Goal: Task Accomplishment & Management: Complete application form

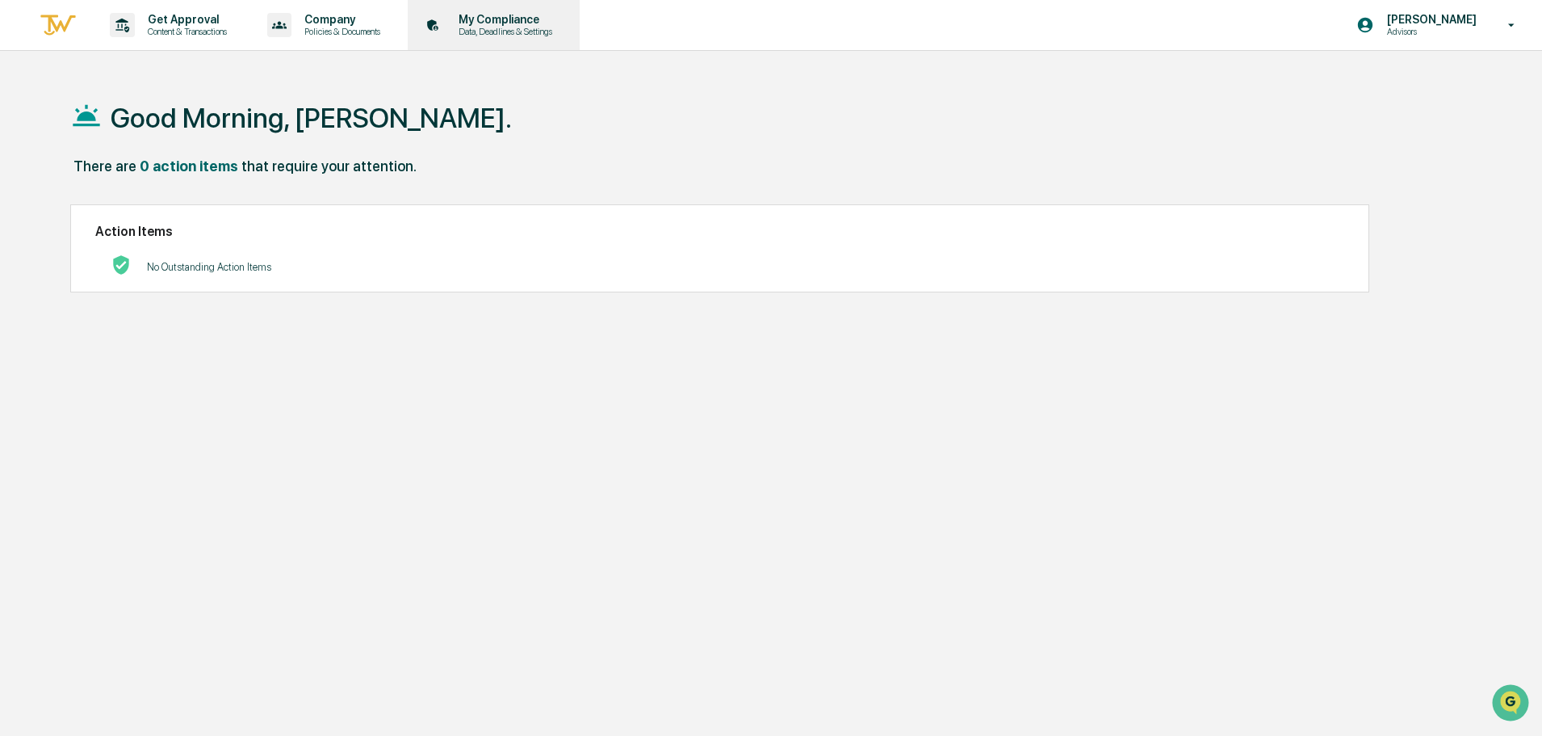
click at [528, 19] on p "My Compliance" at bounding box center [503, 19] width 115 height 13
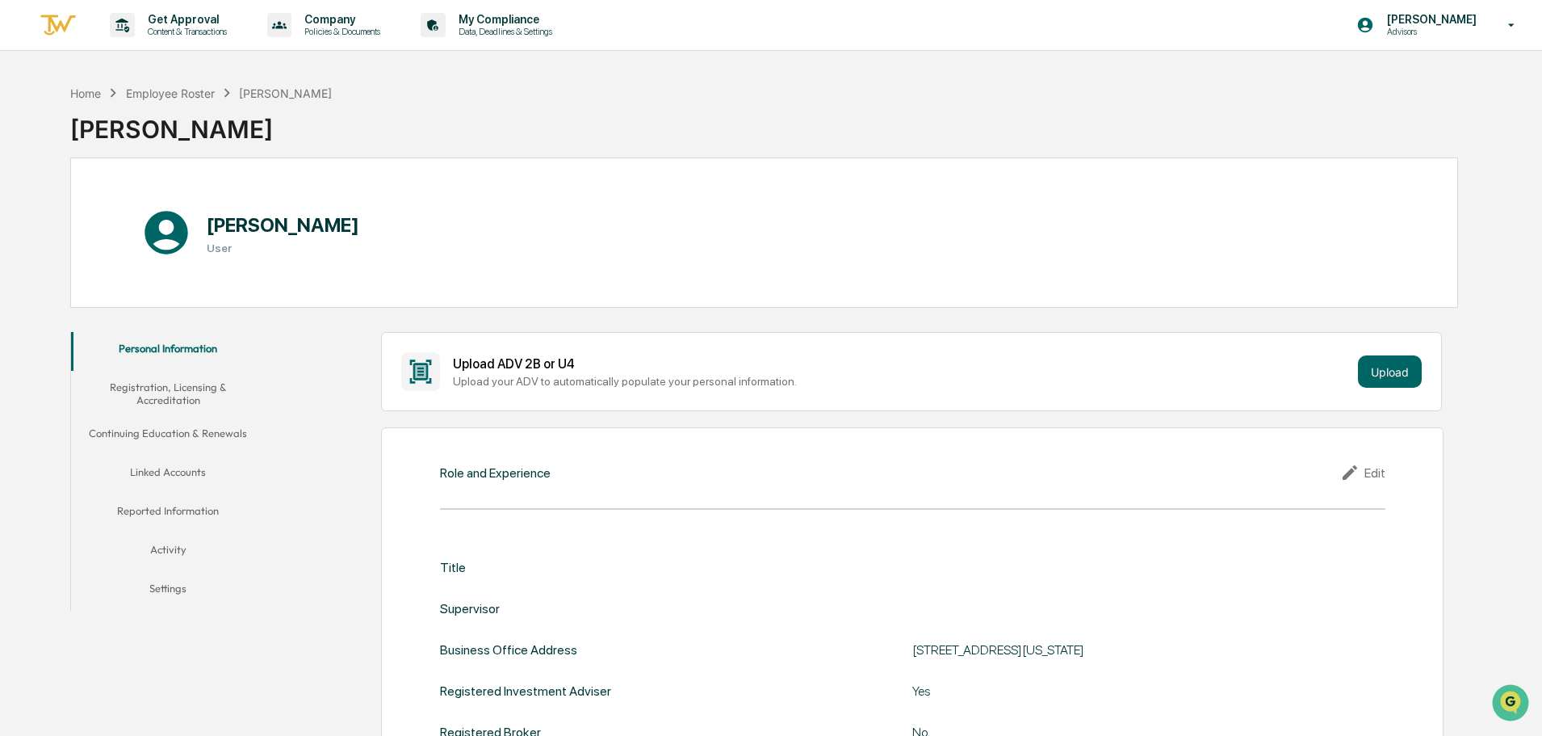
click at [202, 513] on button "Reported Information" at bounding box center [168, 513] width 194 height 39
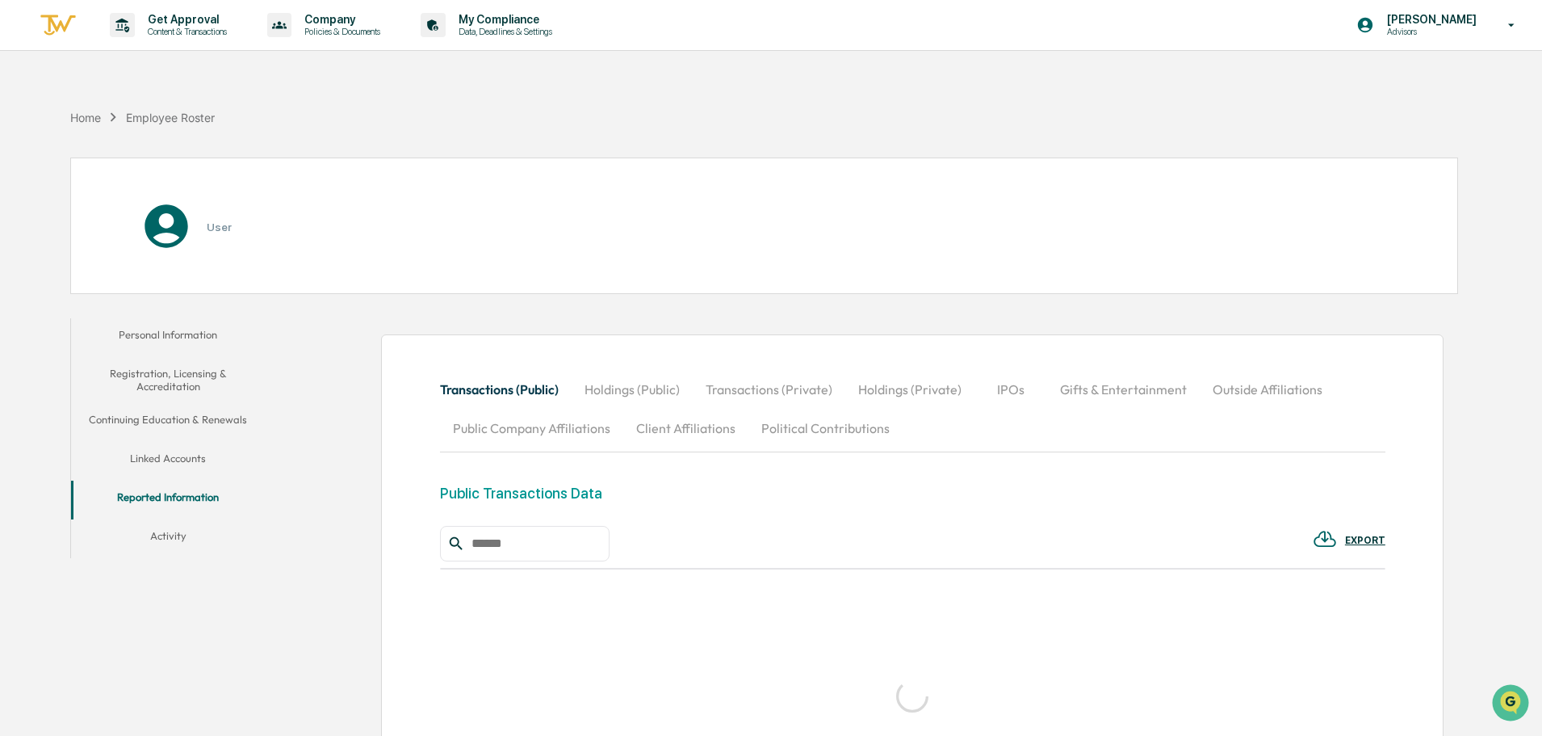
click at [1230, 392] on button "Outside Affiliations" at bounding box center [1268, 389] width 136 height 39
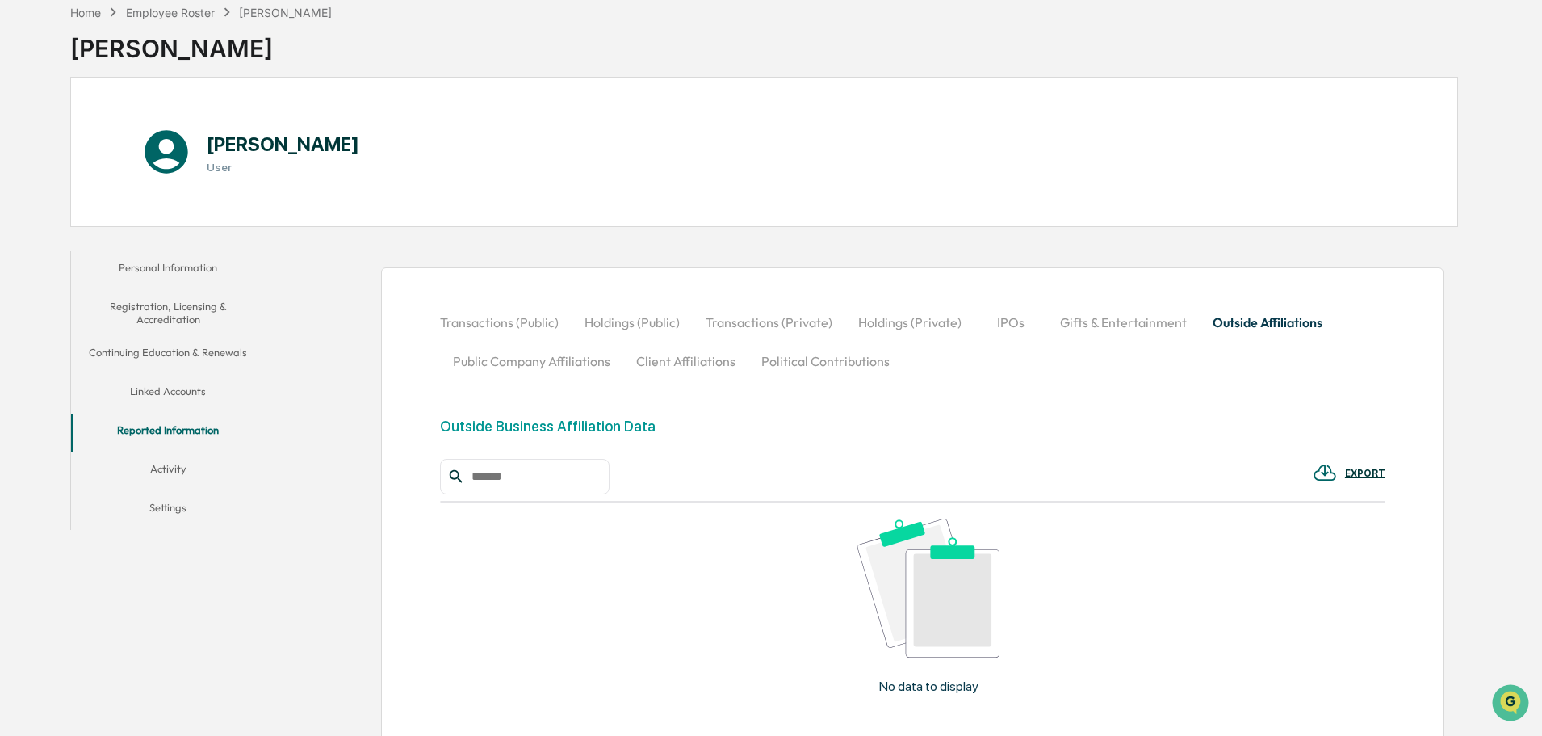
scroll to position [260, 0]
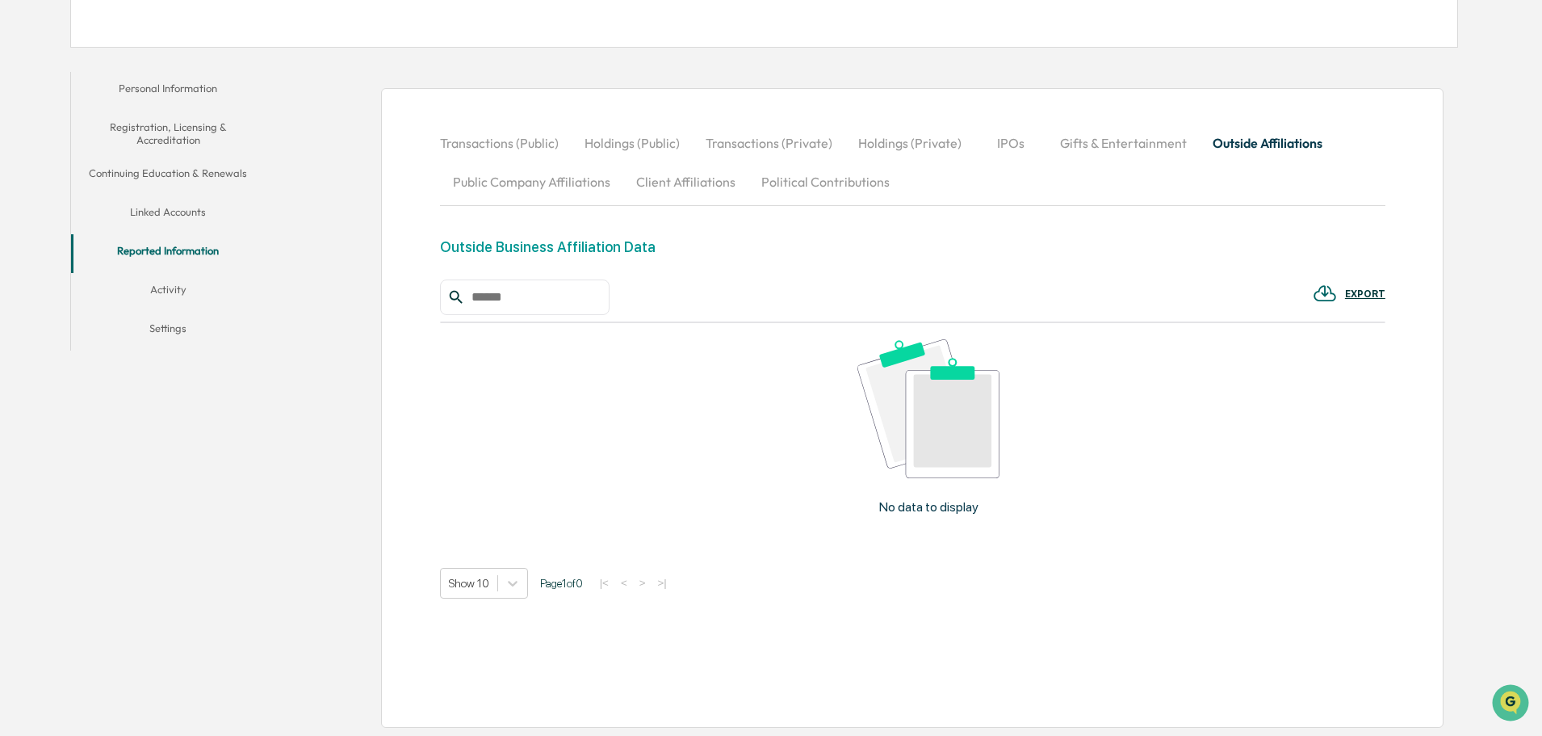
click at [554, 249] on div "Outside Business Affiliation Data" at bounding box center [548, 246] width 216 height 17
click at [936, 504] on p "No data to display" at bounding box center [928, 506] width 99 height 15
click at [511, 304] on input "text" at bounding box center [533, 297] width 137 height 21
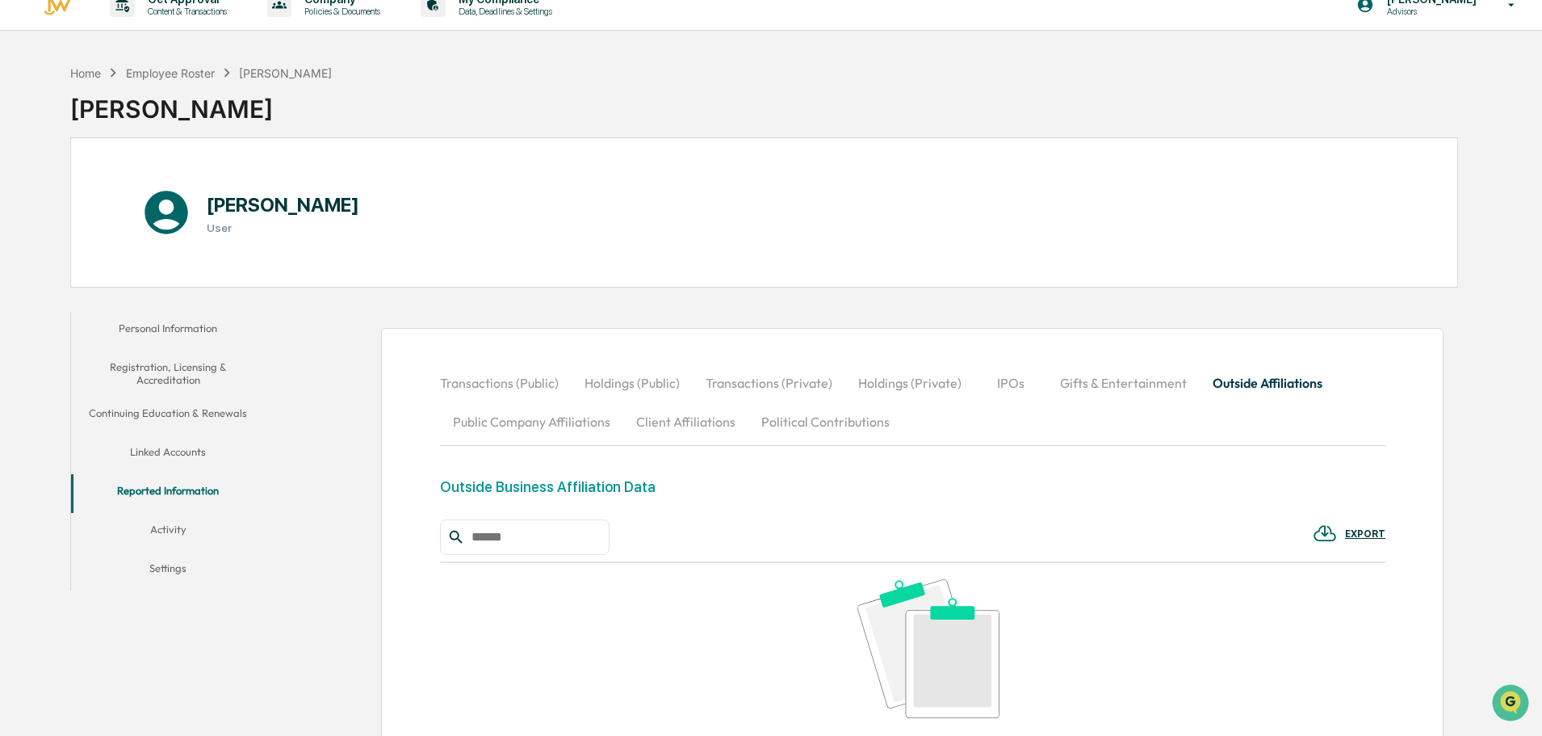
scroll to position [0, 0]
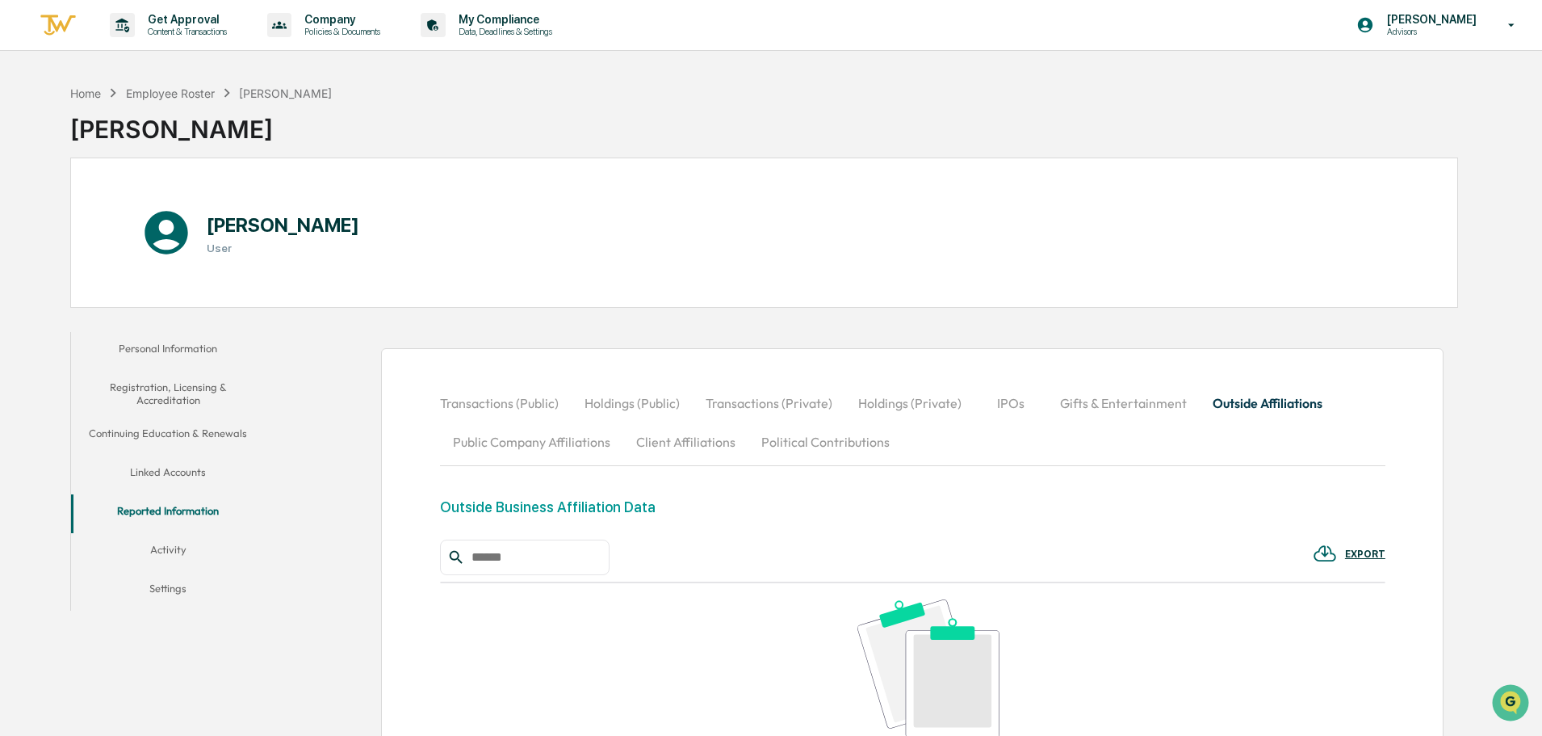
click at [605, 399] on button "Holdings (Public)" at bounding box center [632, 403] width 121 height 39
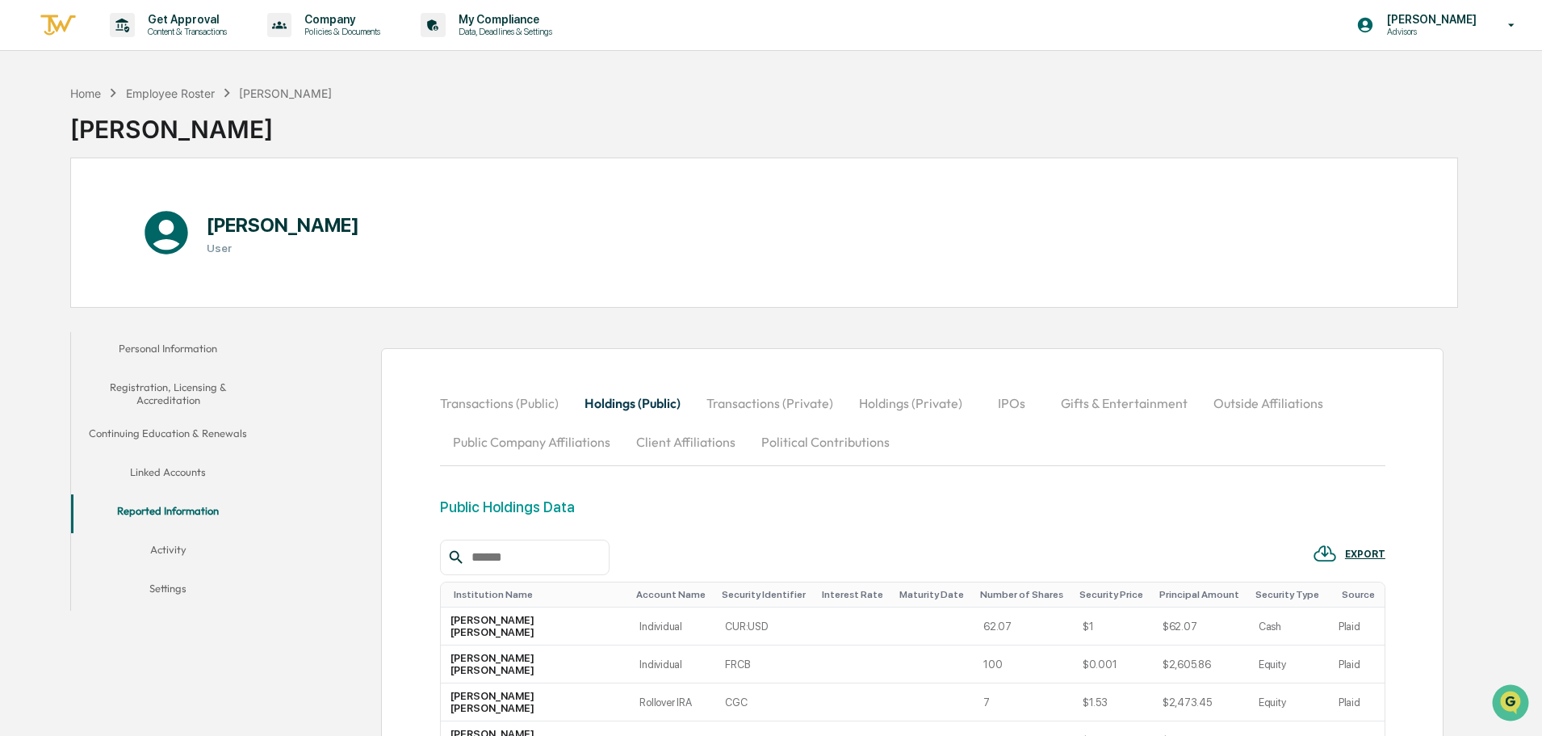
click at [1226, 400] on button "Outside Affiliations" at bounding box center [1269, 403] width 136 height 39
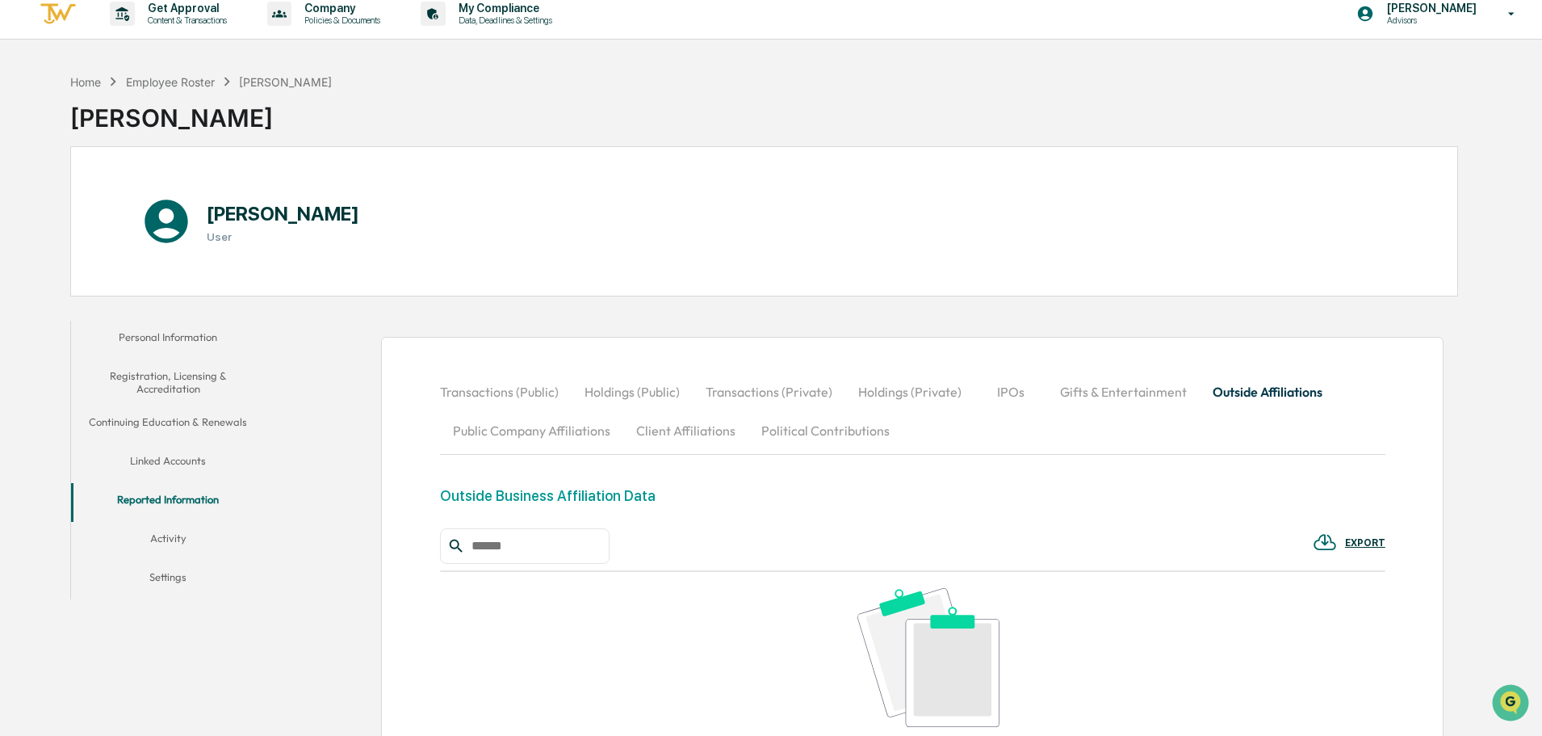
scroll to position [161, 0]
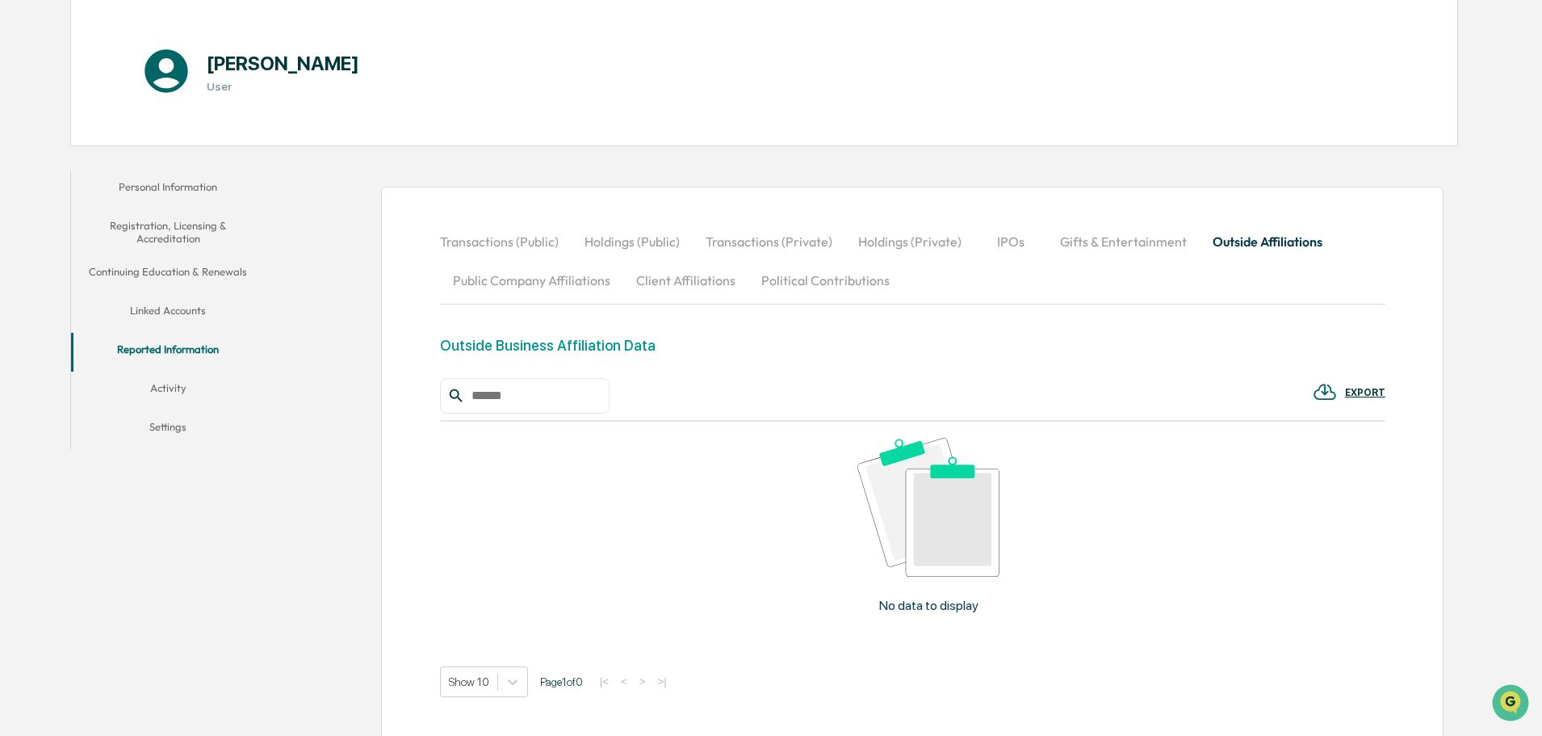
click at [958, 602] on p "No data to display" at bounding box center [928, 604] width 99 height 15
drag, startPoint x: 946, startPoint y: 606, endPoint x: 930, endPoint y: 603, distance: 16.5
click at [945, 606] on p "No data to display" at bounding box center [928, 604] width 99 height 15
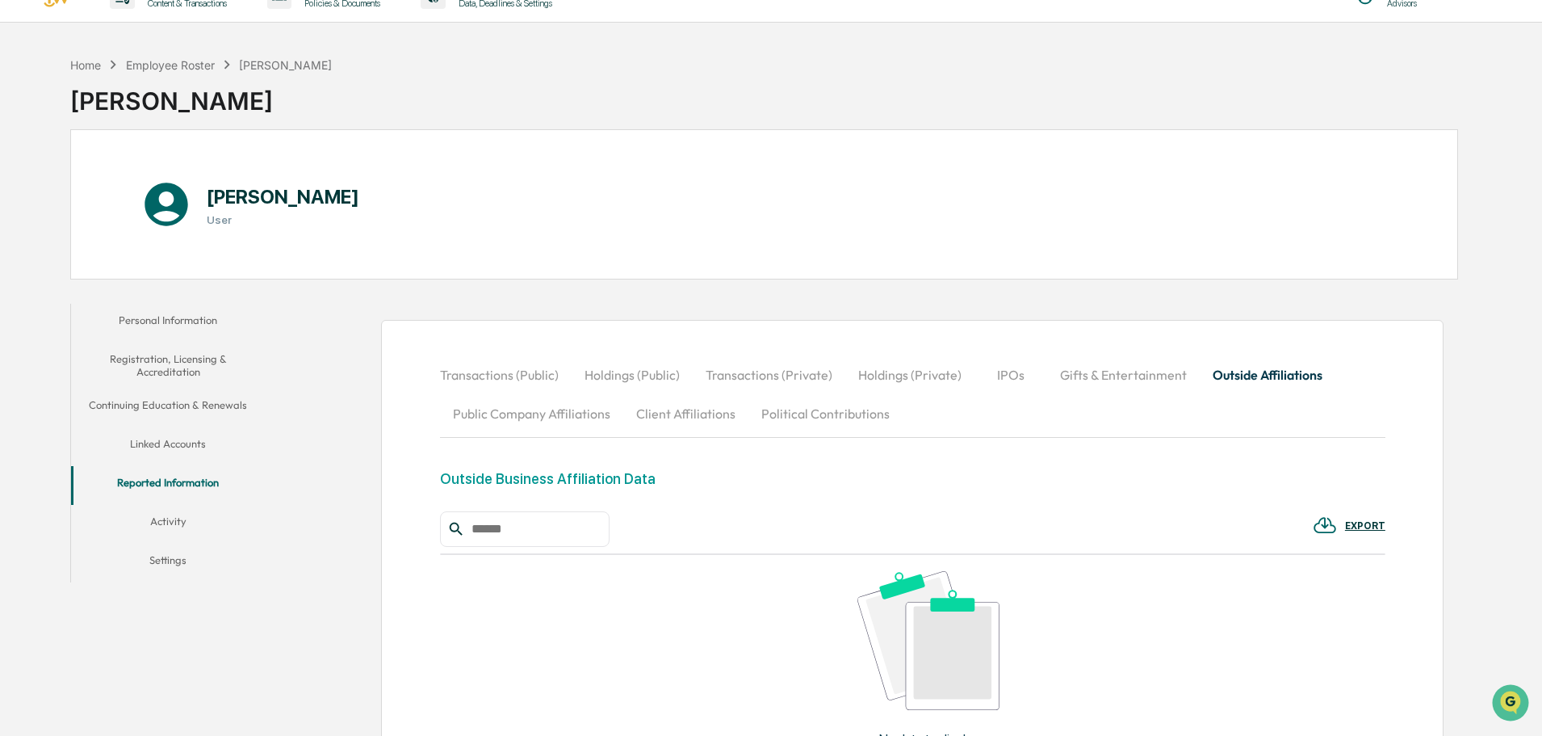
scroll to position [0, 0]
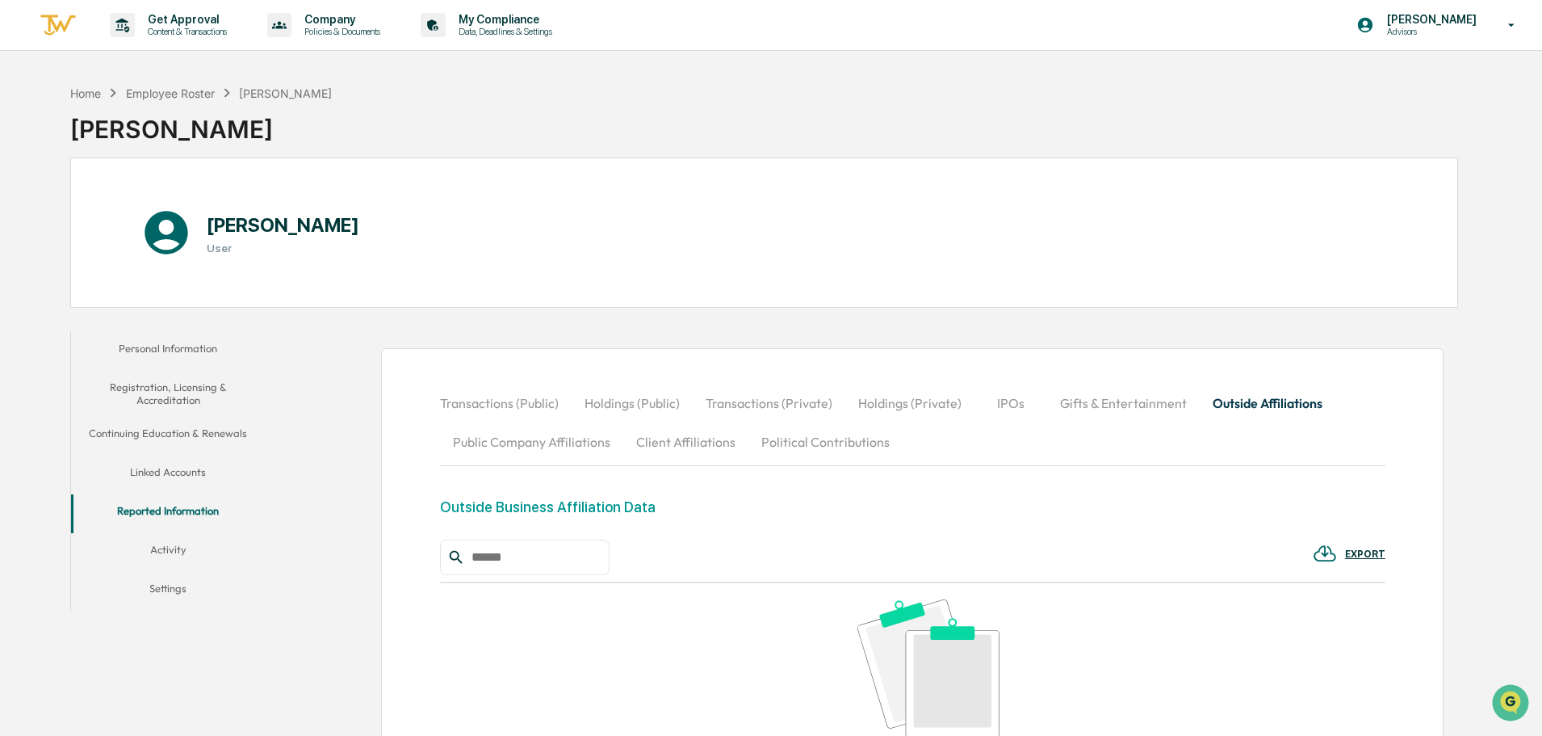
click at [203, 384] on button "Registration, Licensing & Accreditation" at bounding box center [168, 394] width 194 height 46
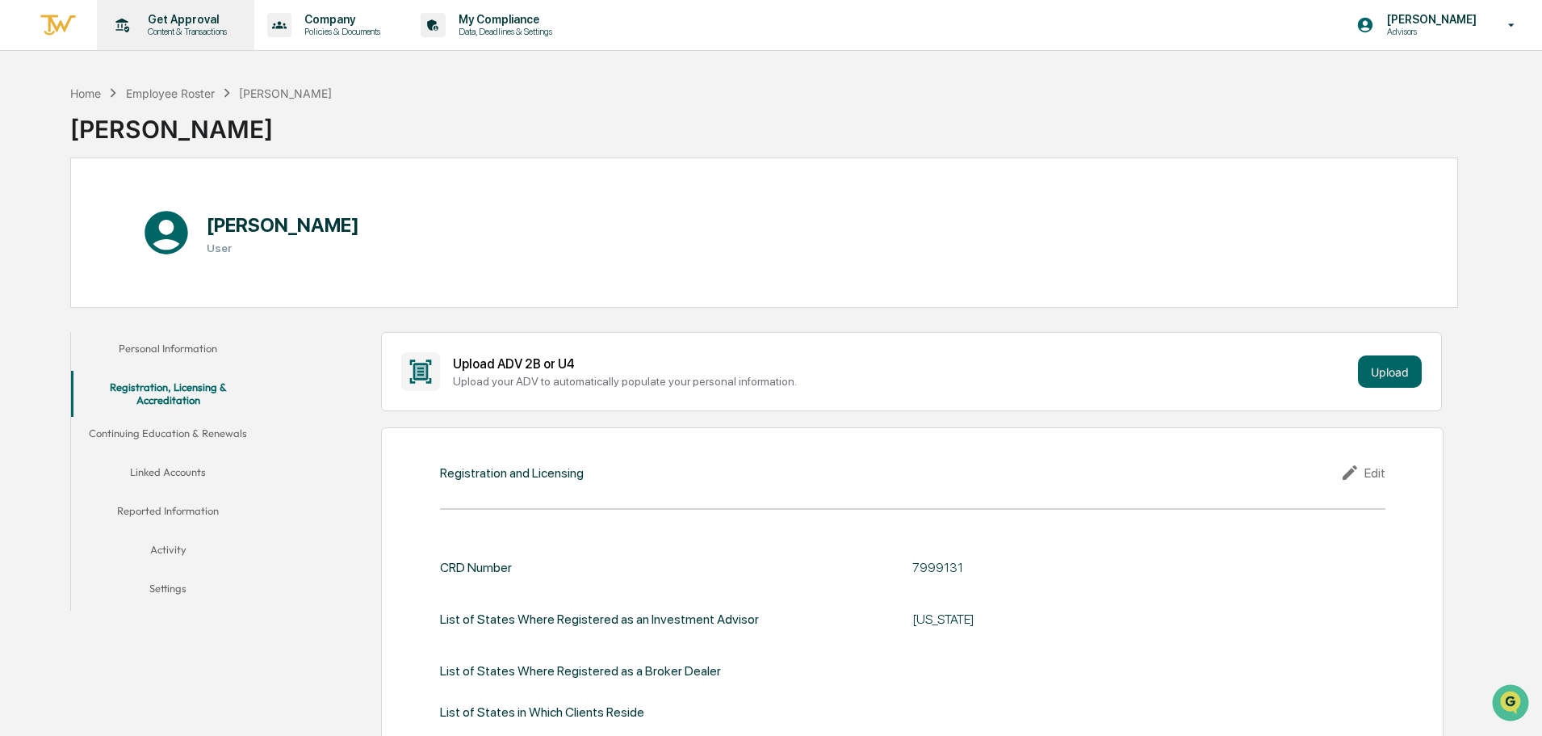
click at [156, 27] on p "Content & Transactions" at bounding box center [185, 31] width 100 height 11
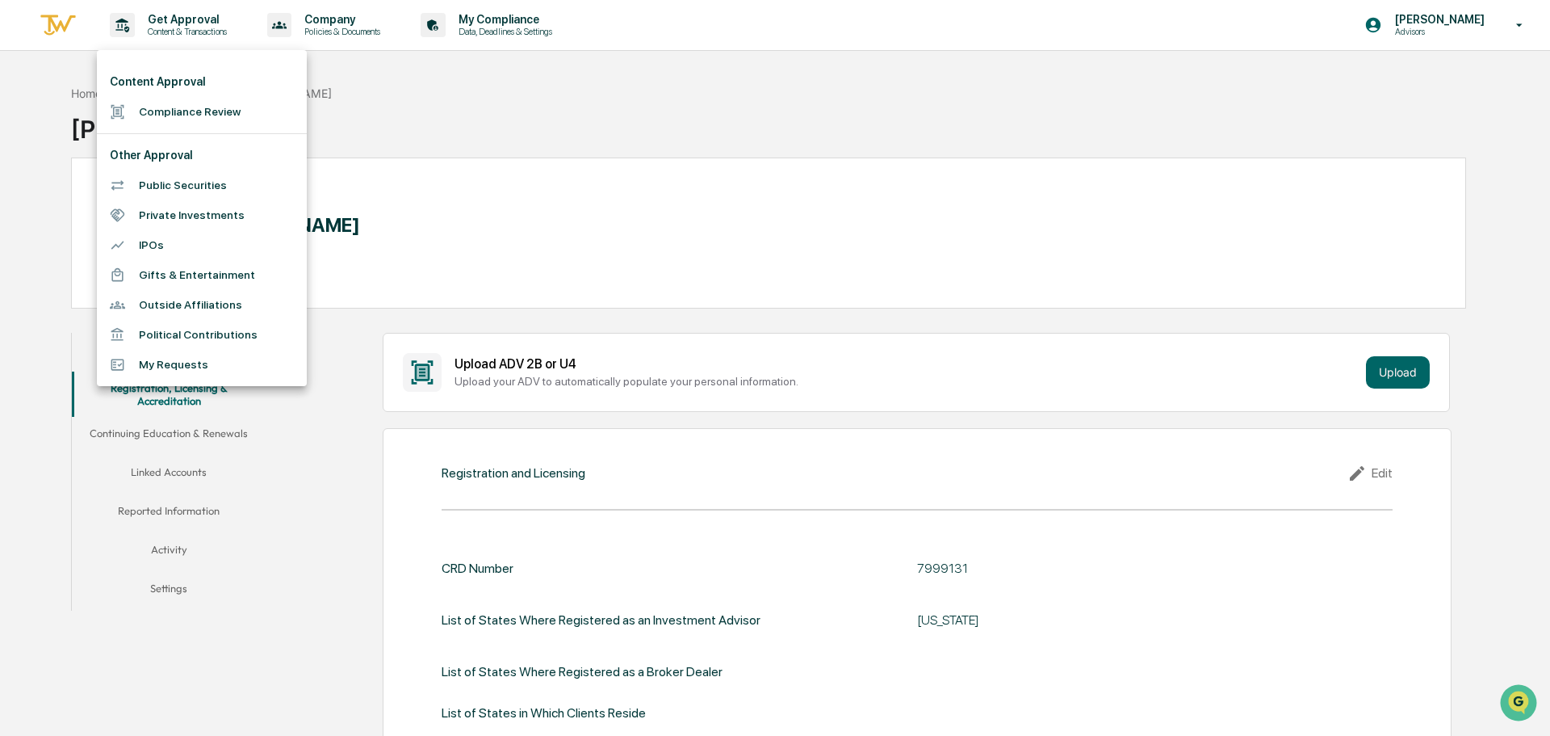
click at [199, 302] on li "Outside Affiliations" at bounding box center [202, 305] width 210 height 30
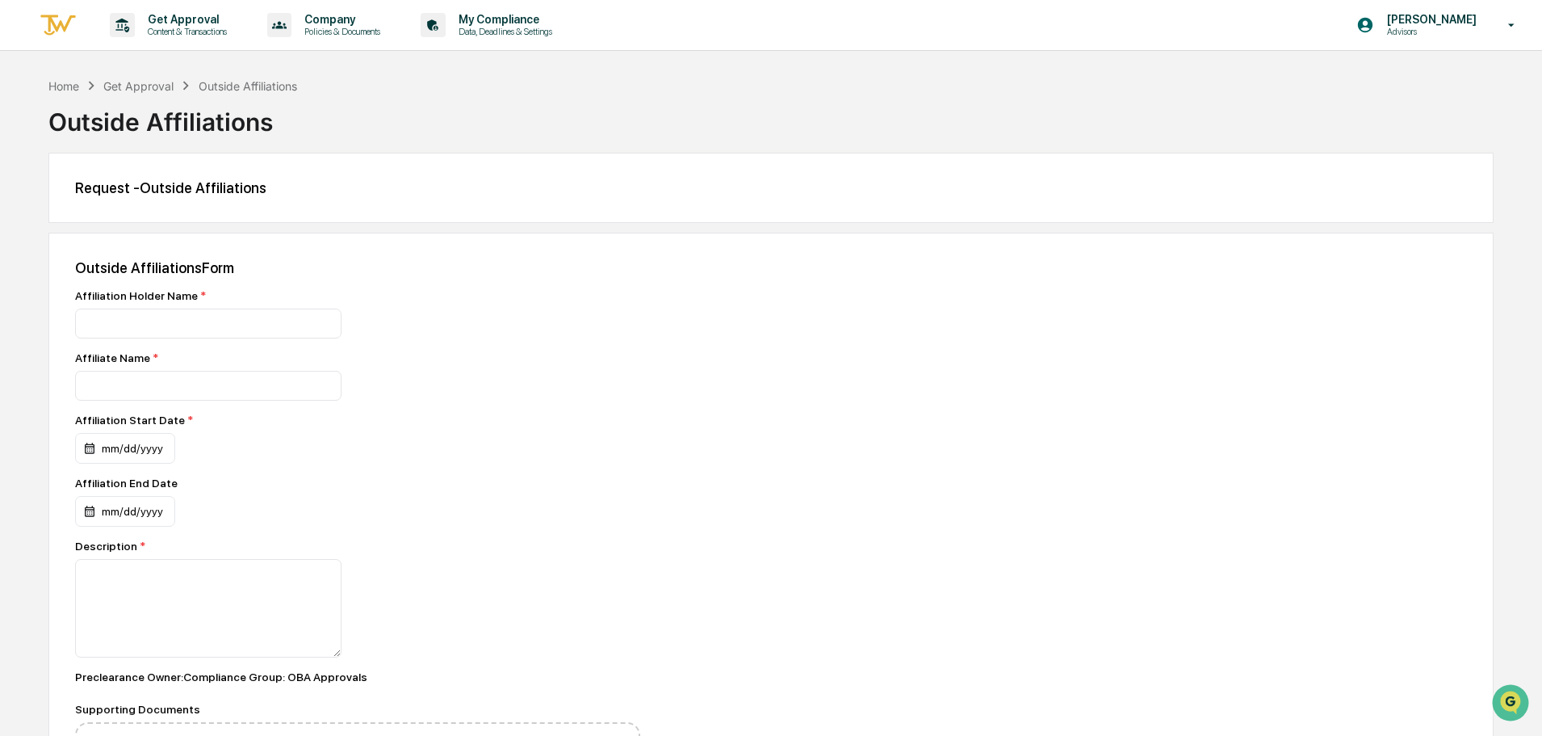
click at [144, 161] on div "Request - Outside Affiliations" at bounding box center [770, 188] width 1445 height 70
click at [200, 300] on span "*" at bounding box center [203, 295] width 6 height 13
click at [199, 389] on input at bounding box center [208, 386] width 266 height 30
click at [288, 307] on div "Affiliation Holder Name *" at bounding box center [357, 313] width 565 height 49
click at [176, 27] on p "Content & Transactions" at bounding box center [185, 31] width 100 height 11
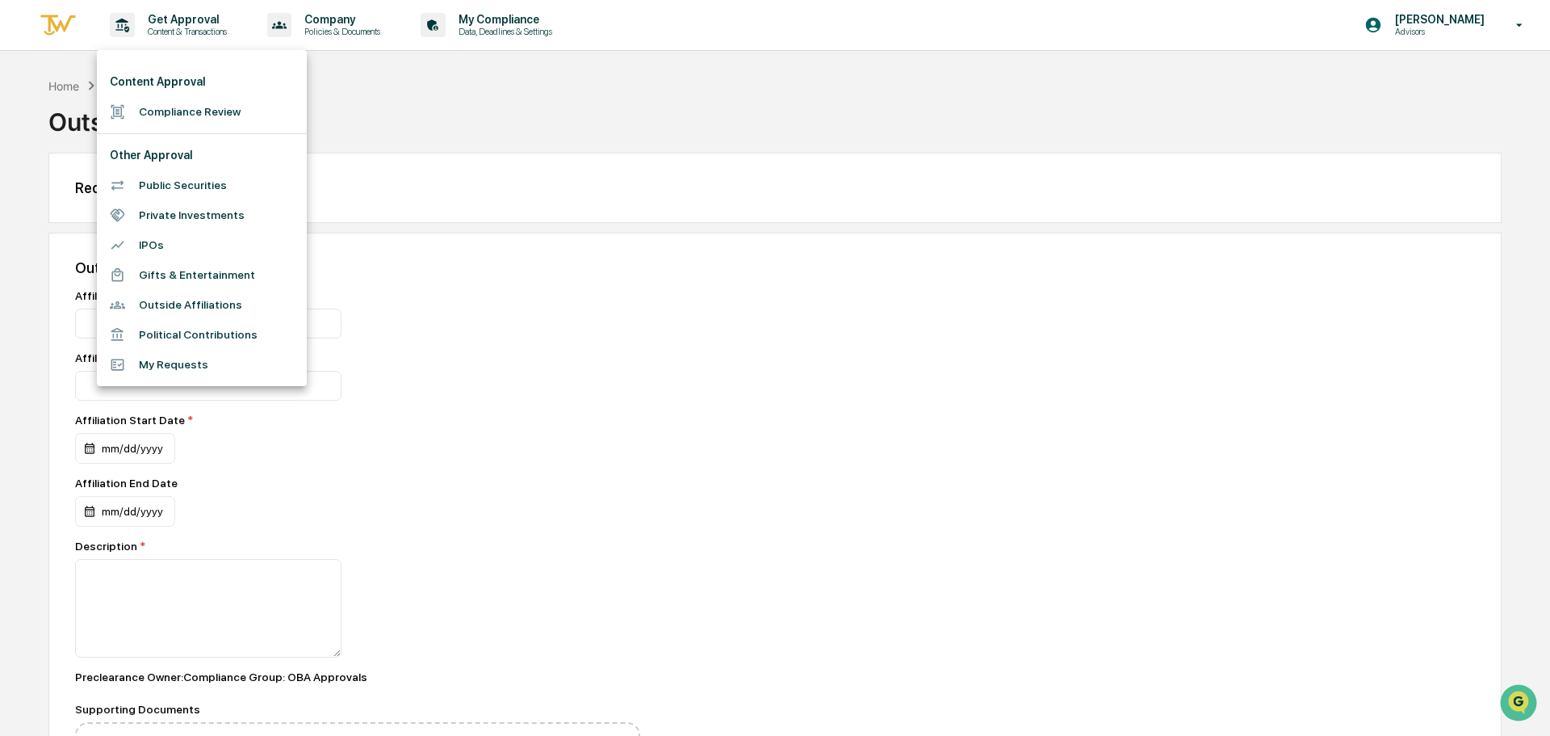
drag, startPoint x: 198, startPoint y: 106, endPoint x: 364, endPoint y: 95, distance: 166.7
click at [363, 94] on div "Content Approval Compliance Review Other Approval Public Securities Private Inv…" at bounding box center [775, 368] width 1550 height 736
click at [637, 310] on div at bounding box center [775, 368] width 1550 height 736
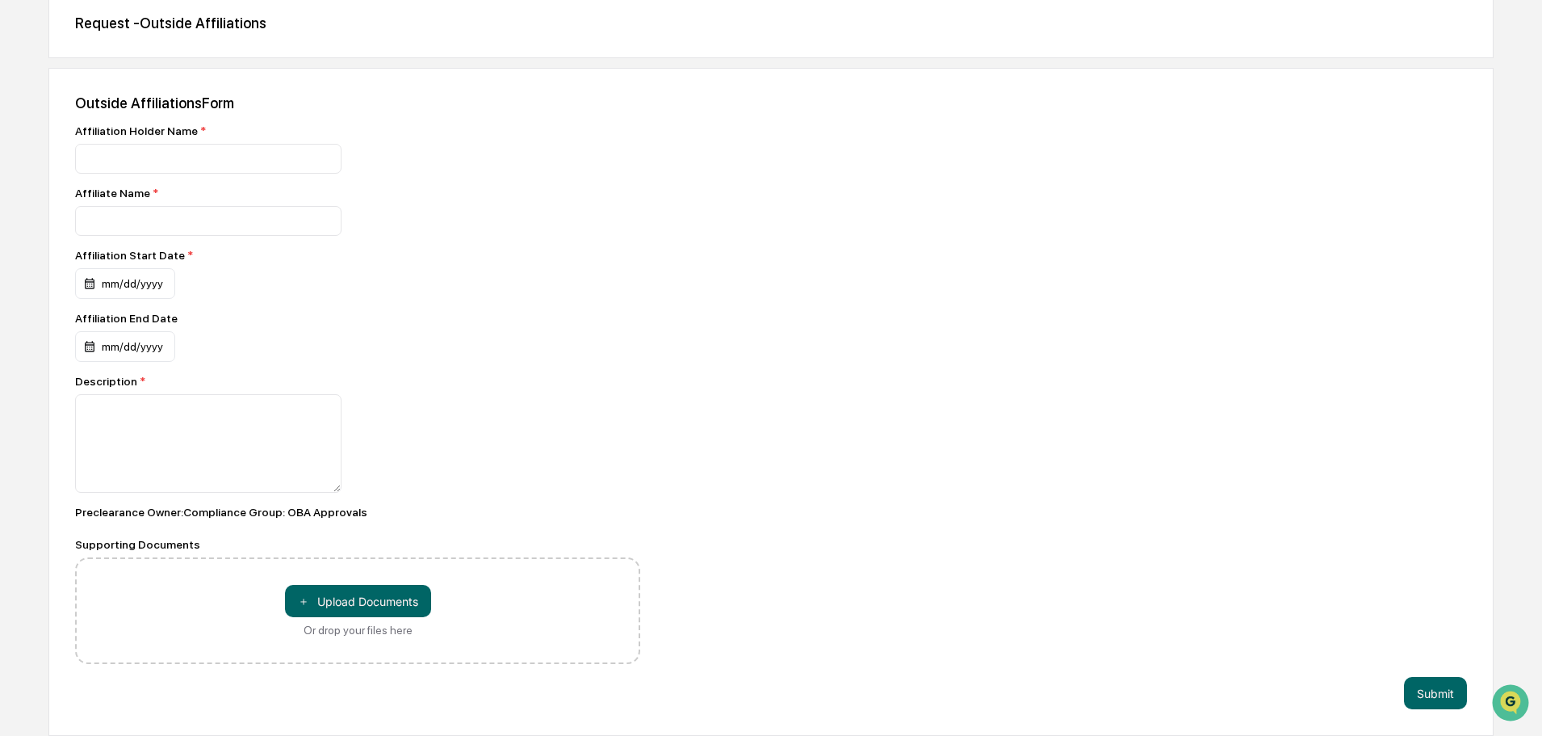
scroll to position [166, 0]
click at [265, 170] on input at bounding box center [208, 159] width 266 height 30
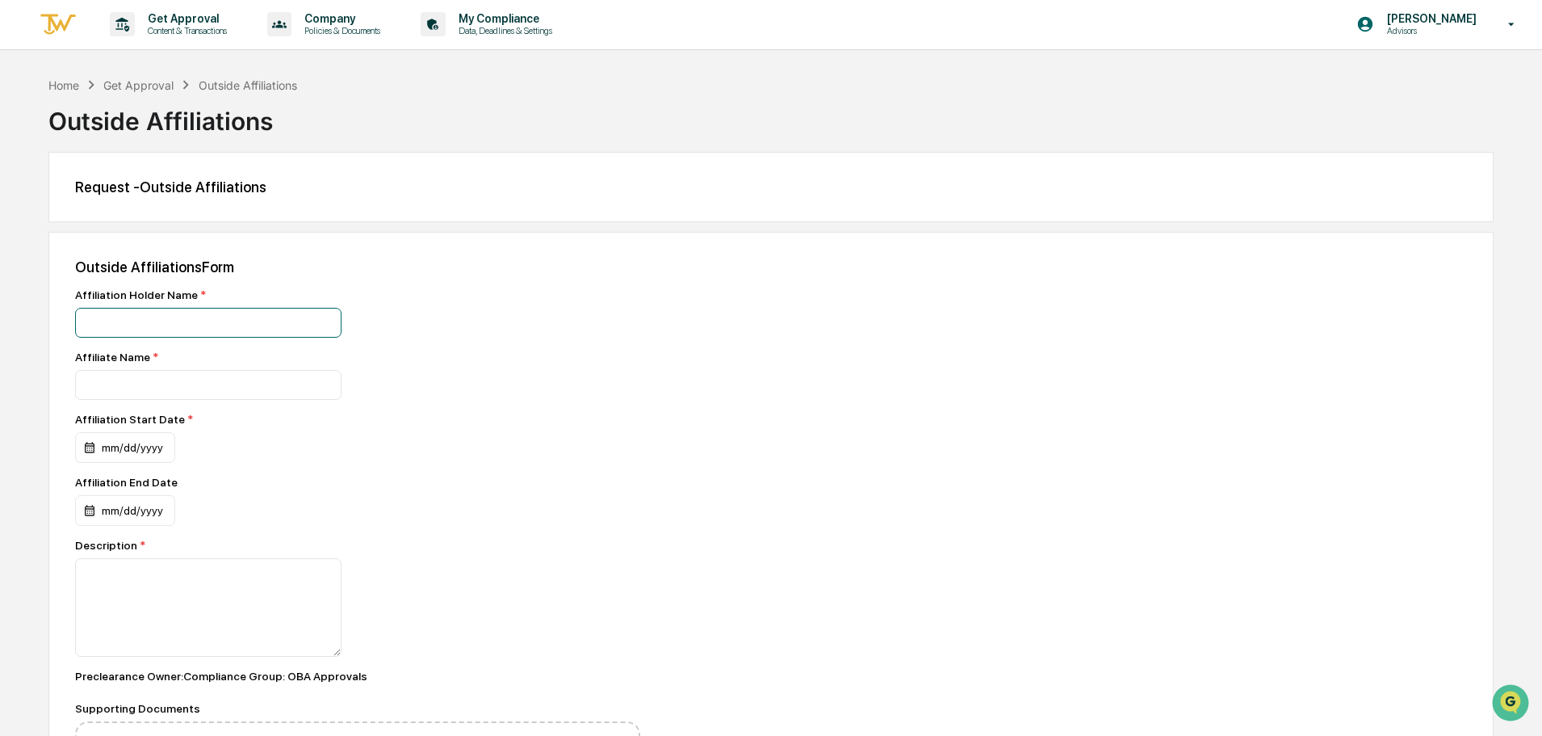
scroll to position [0, 0]
click at [55, 26] on img at bounding box center [58, 25] width 39 height 27
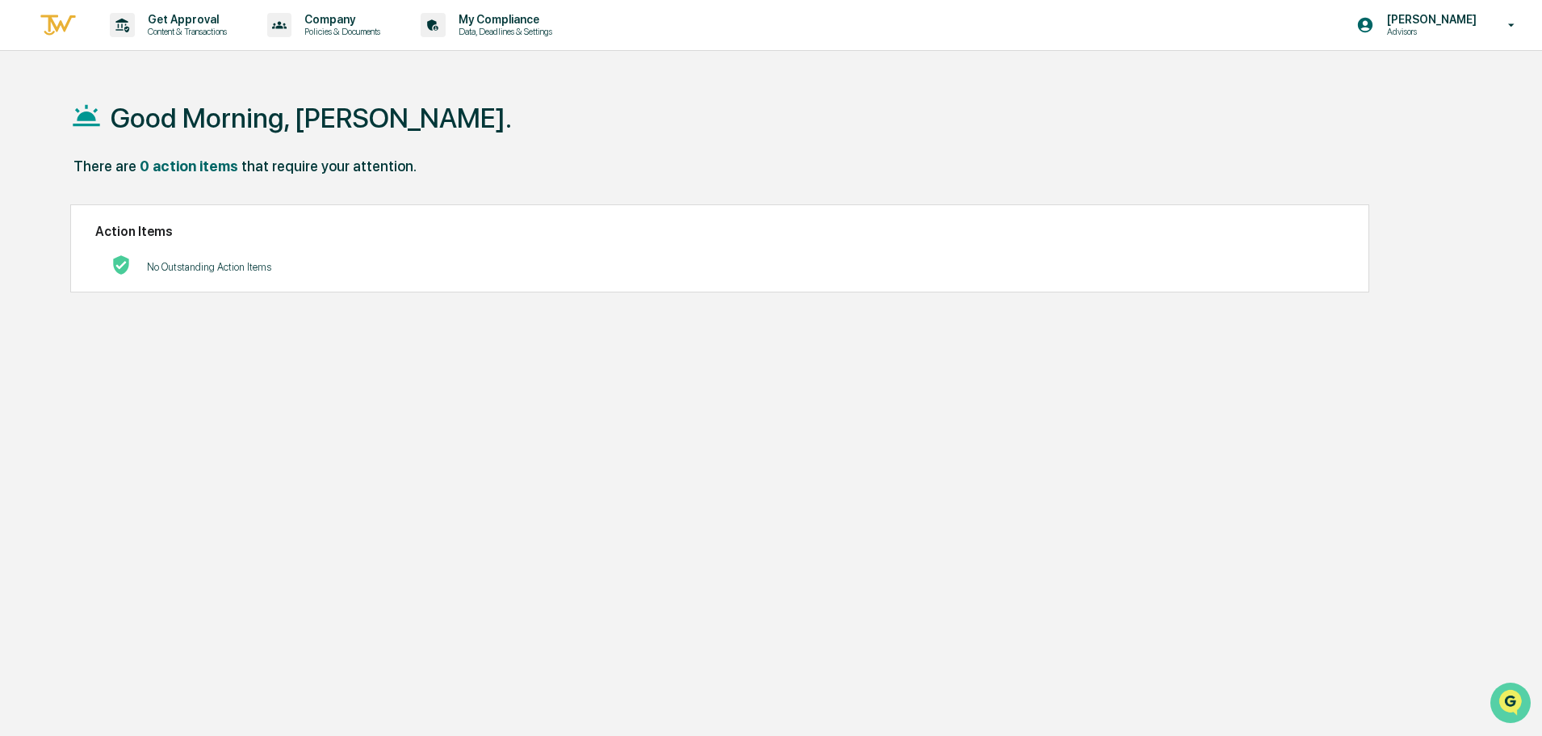
click at [1508, 695] on img "Open customer support" at bounding box center [1510, 702] width 40 height 32
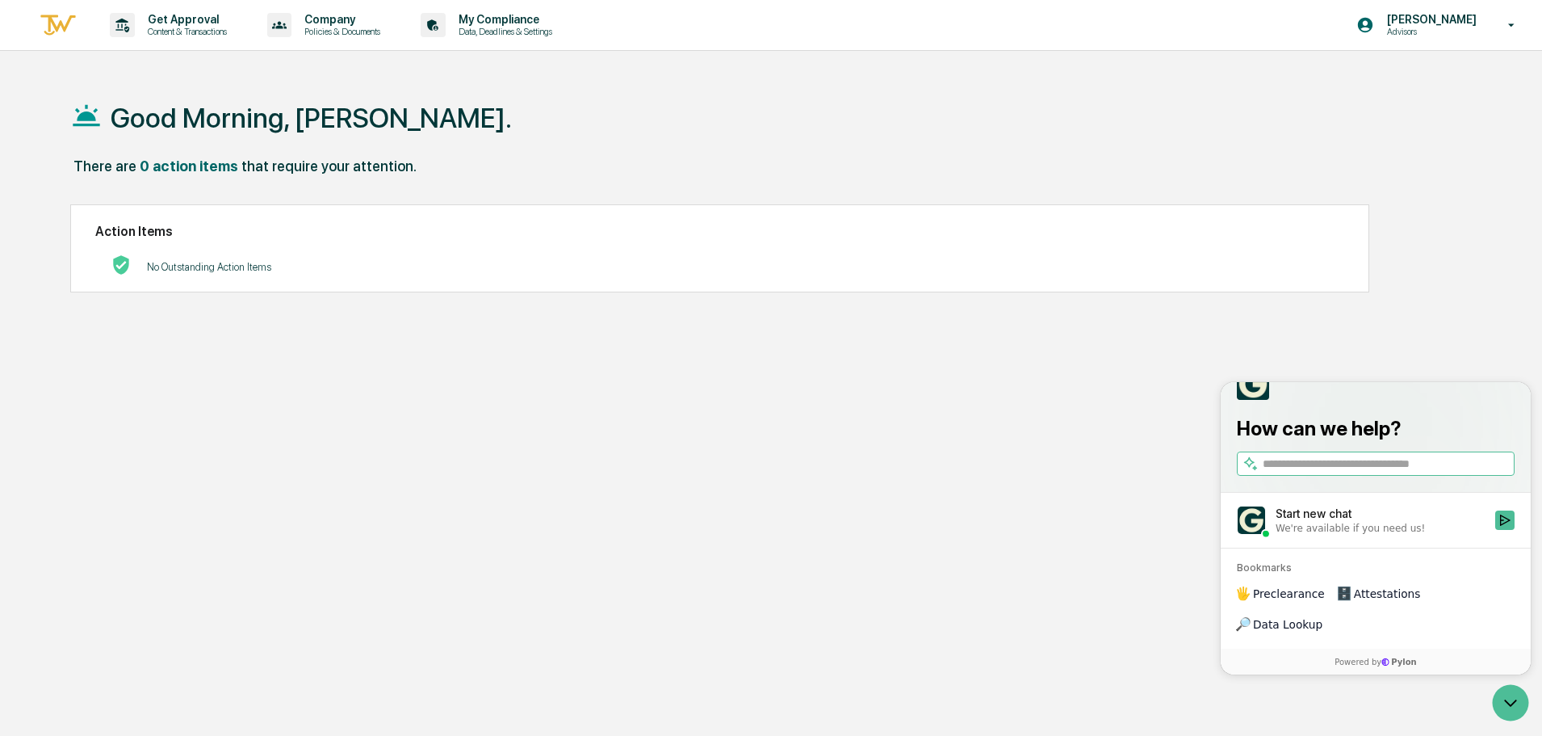
click at [991, 454] on div "Good Morning, [PERSON_NAME]. There are 0 action items that require your attenti…" at bounding box center [764, 445] width 1436 height 736
click at [1150, 342] on div "Good Morning, [PERSON_NAME]. There are 0 action items that require your attenti…" at bounding box center [764, 445] width 1436 height 736
click at [1513, 697] on icon "Open customer support" at bounding box center [1510, 702] width 40 height 40
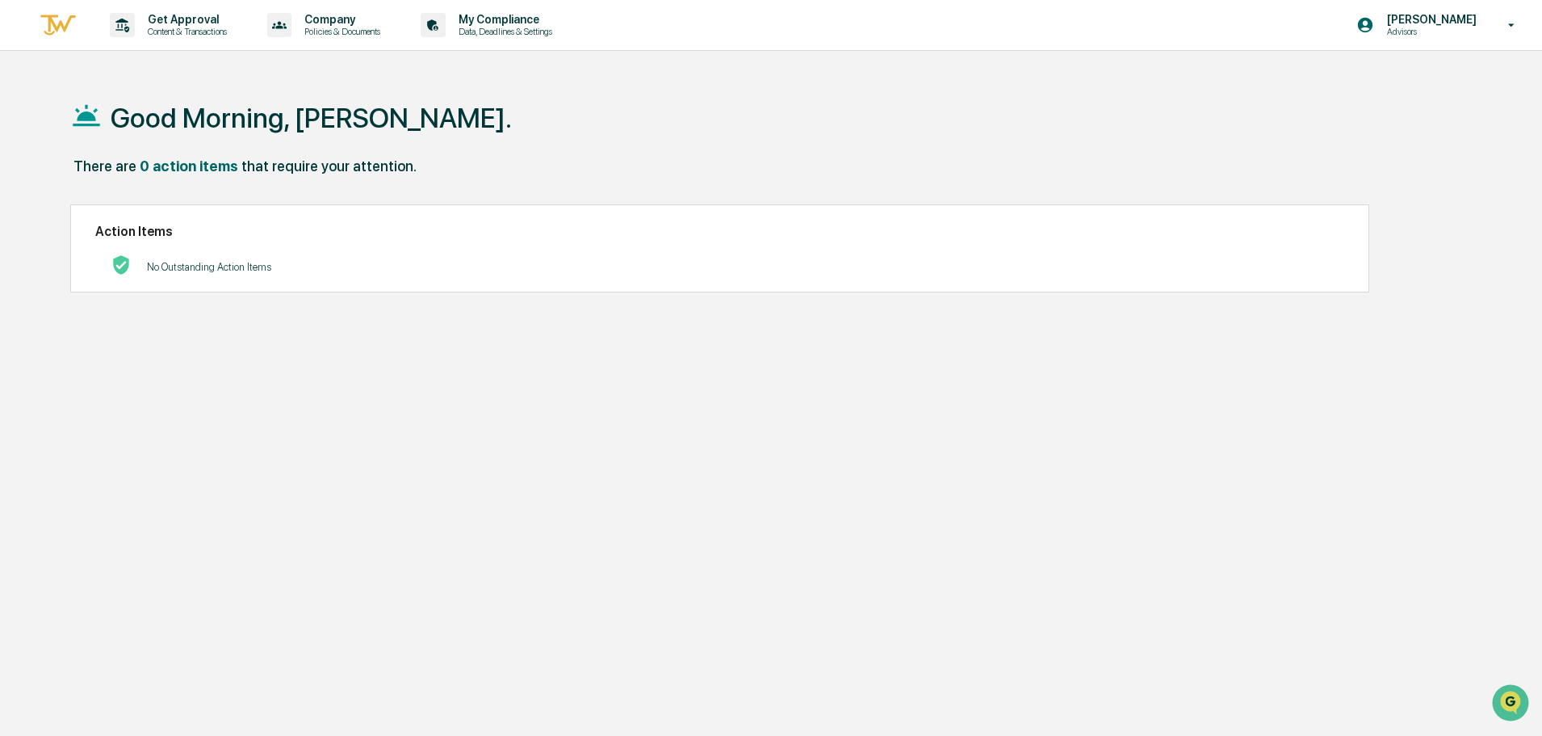
click at [1477, 27] on p "Advisors" at bounding box center [1429, 31] width 111 height 11
click at [904, 169] on div at bounding box center [775, 368] width 1550 height 736
click at [343, 20] on p "Company" at bounding box center [339, 19] width 97 height 13
click at [669, 98] on div at bounding box center [775, 368] width 1550 height 736
click at [190, 39] on div "Get Approval Content & Transactions" at bounding box center [173, 25] width 141 height 50
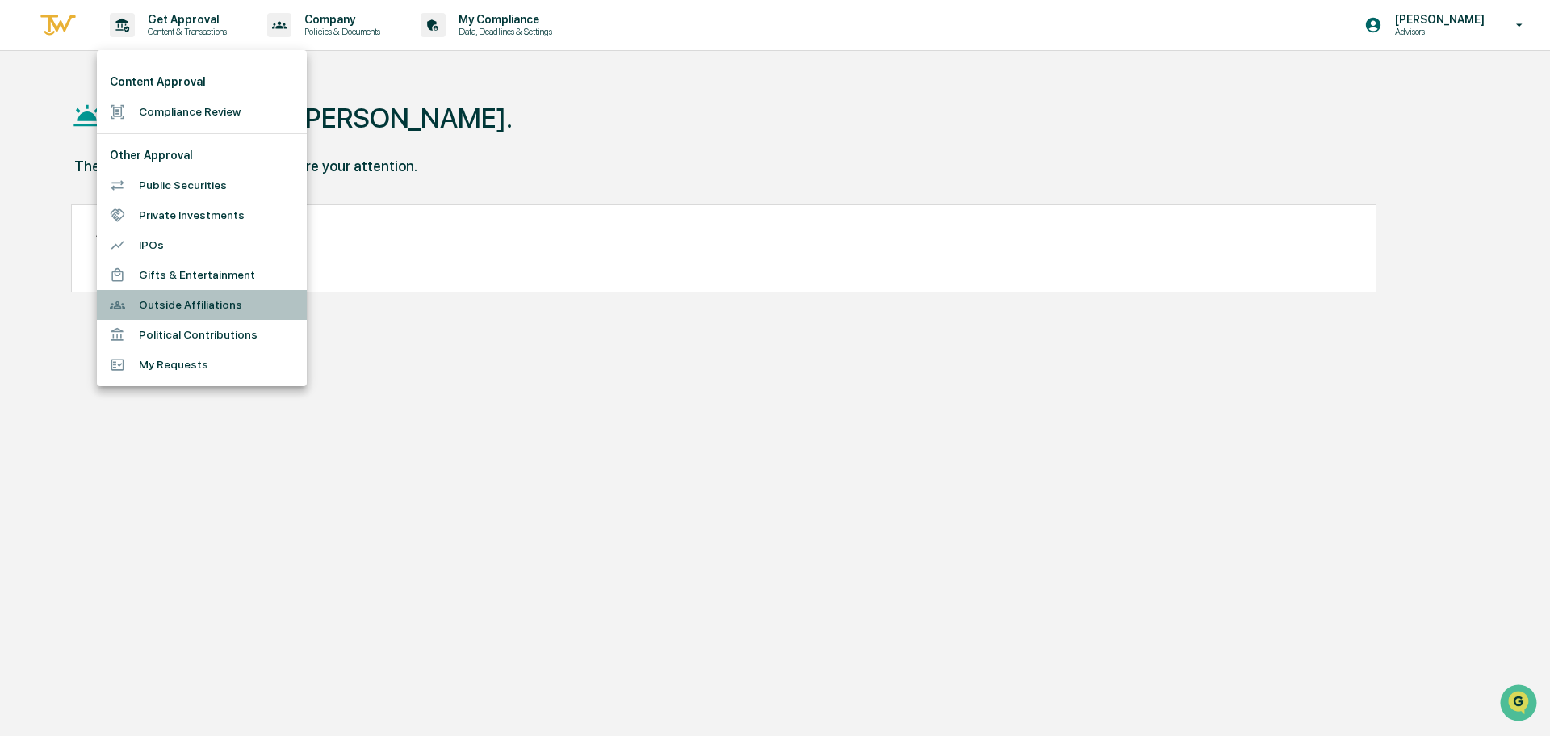
click at [198, 308] on li "Outside Affiliations" at bounding box center [202, 305] width 210 height 30
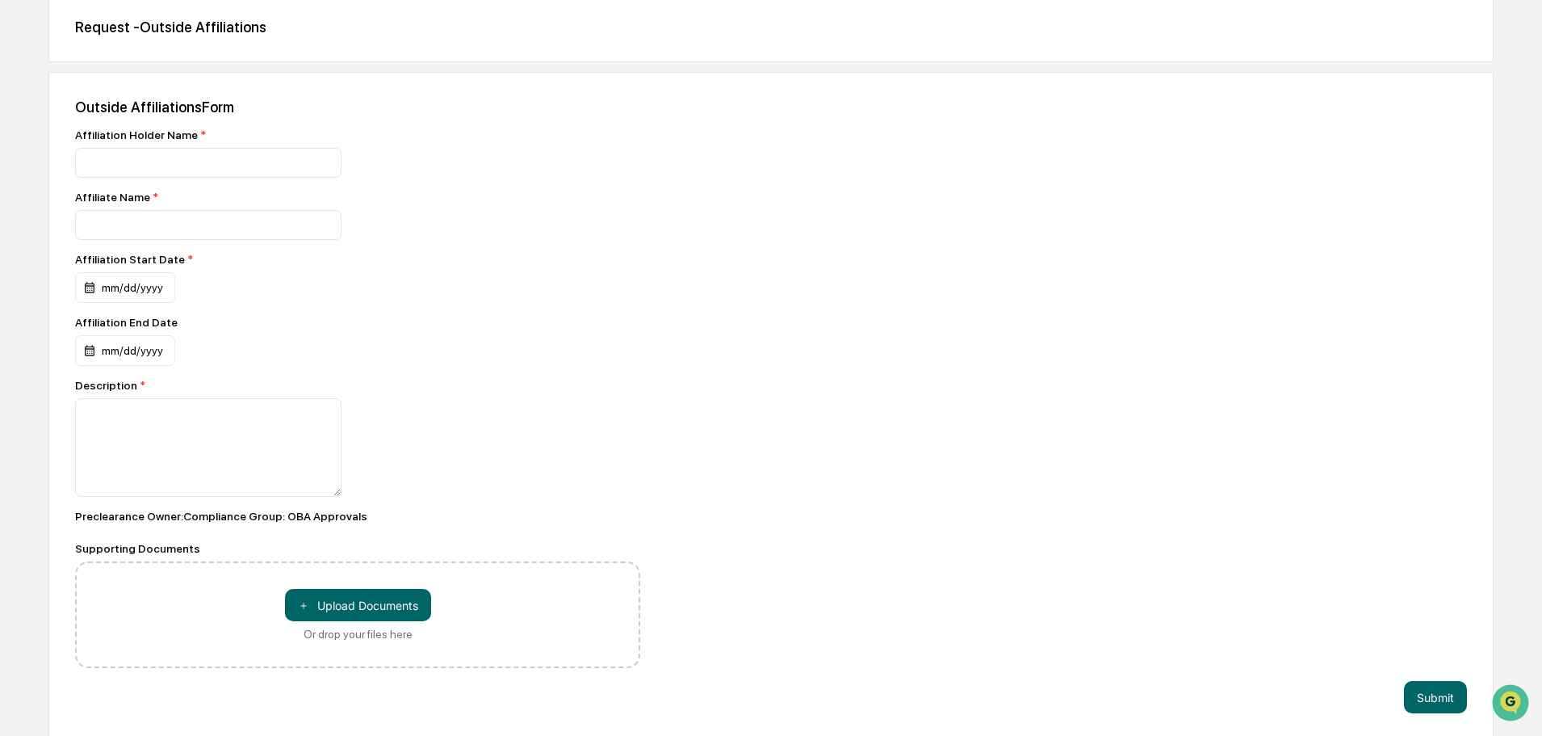
scroll to position [161, 0]
click at [143, 191] on div "Affiliate Name *" at bounding box center [357, 196] width 565 height 13
click at [153, 193] on span "*" at bounding box center [156, 196] width 6 height 13
